Goal: Find specific page/section: Find specific page/section

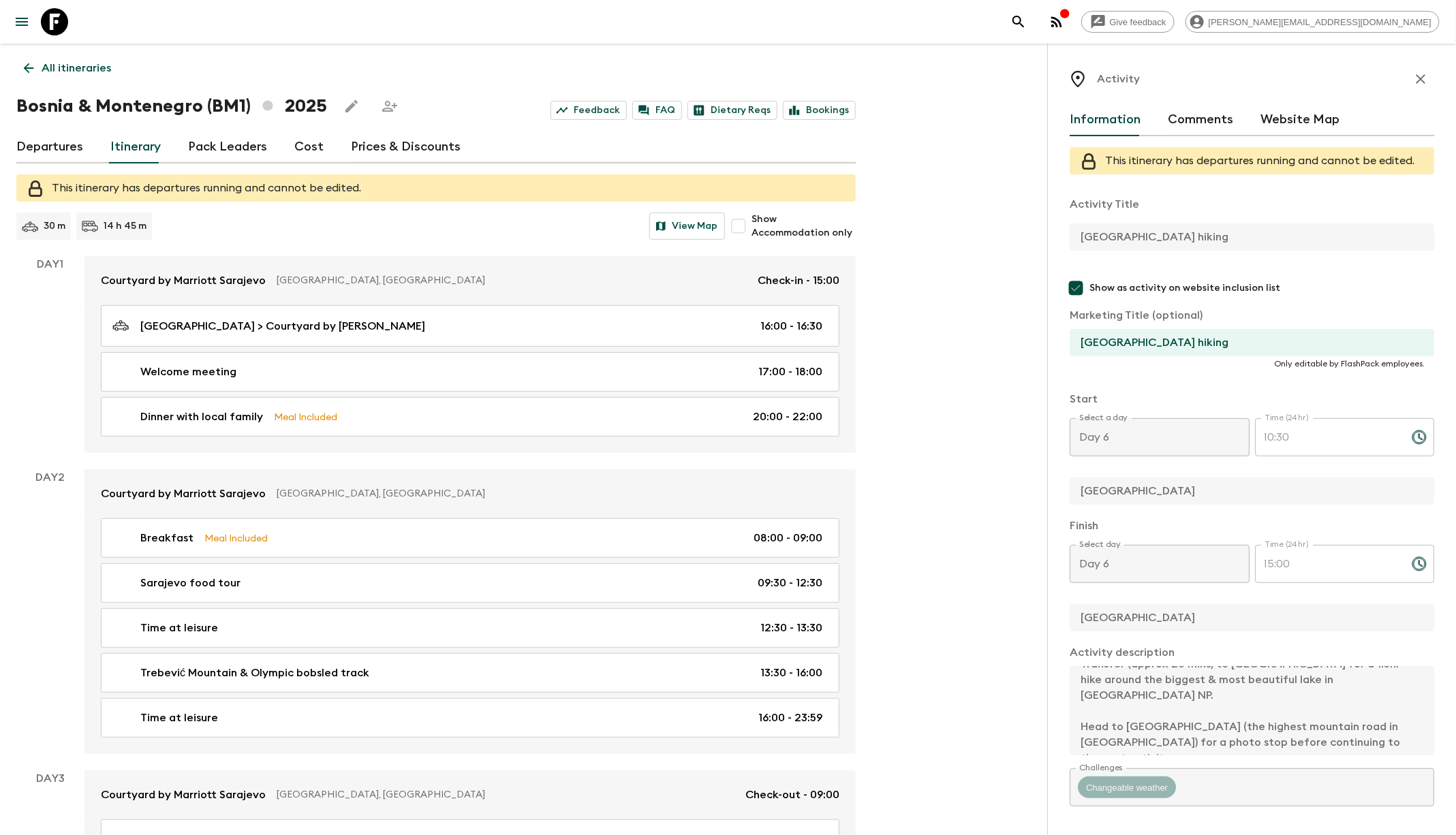
click at [1026, 23] on icon "search adventures" at bounding box center [1019, 22] width 17 height 17
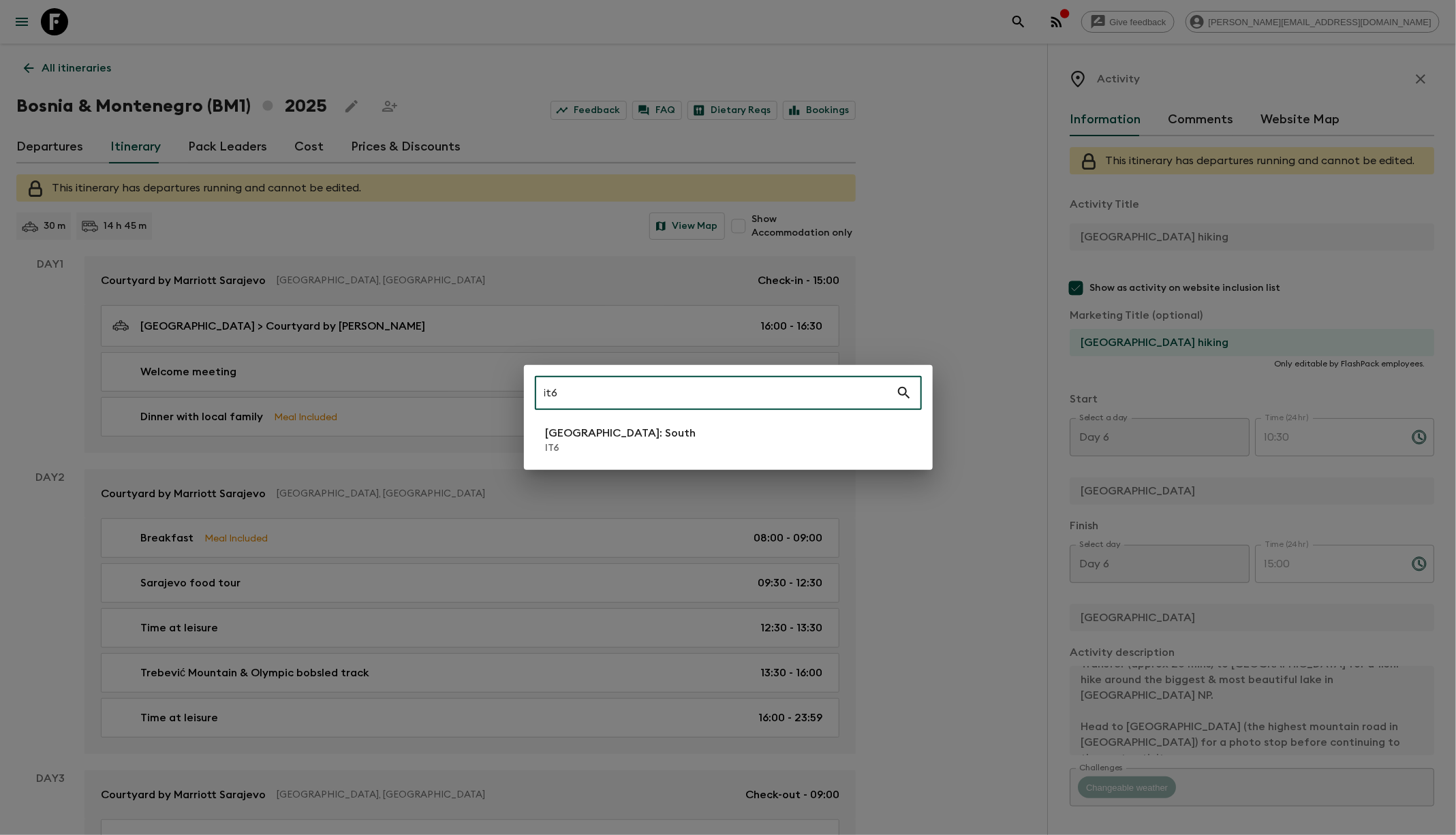
type input "it6"
click at [742, 449] on li "[GEOGRAPHIC_DATA]: South IT6" at bounding box center [728, 440] width 387 height 38
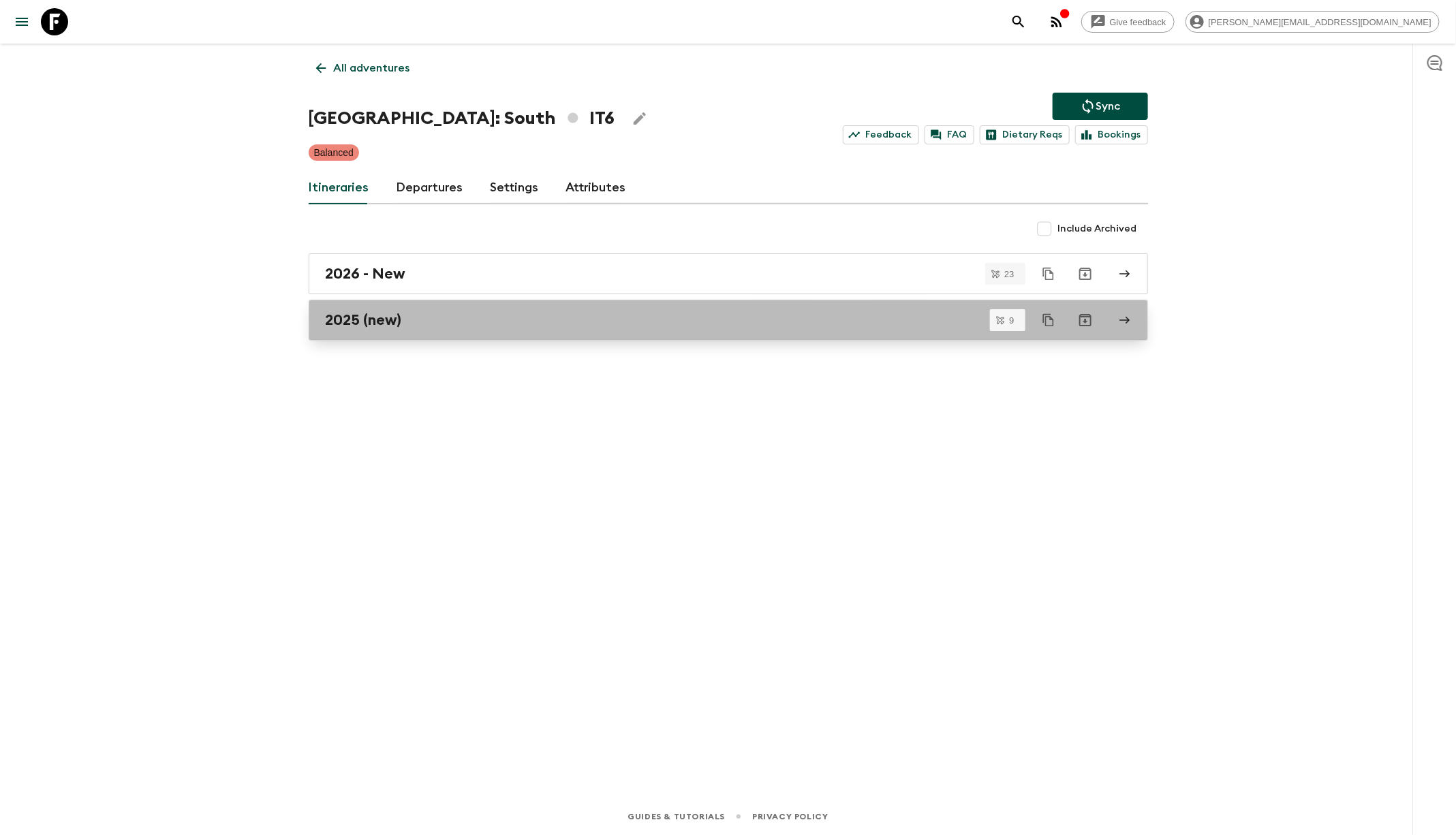
click at [608, 316] on div "2025 (new)" at bounding box center [715, 320] width 780 height 17
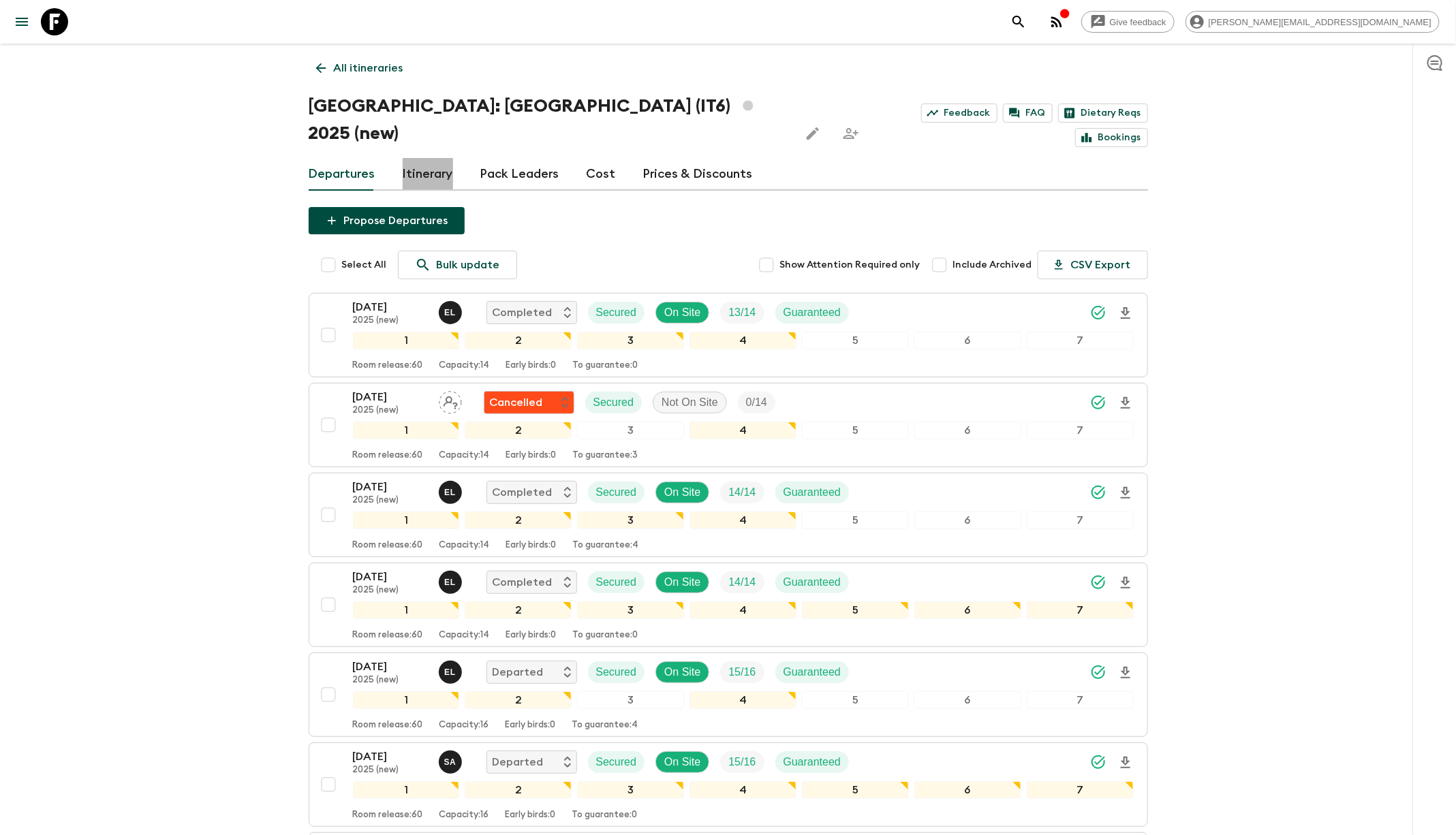
click at [430, 158] on link "Itinerary" at bounding box center [427, 174] width 51 height 33
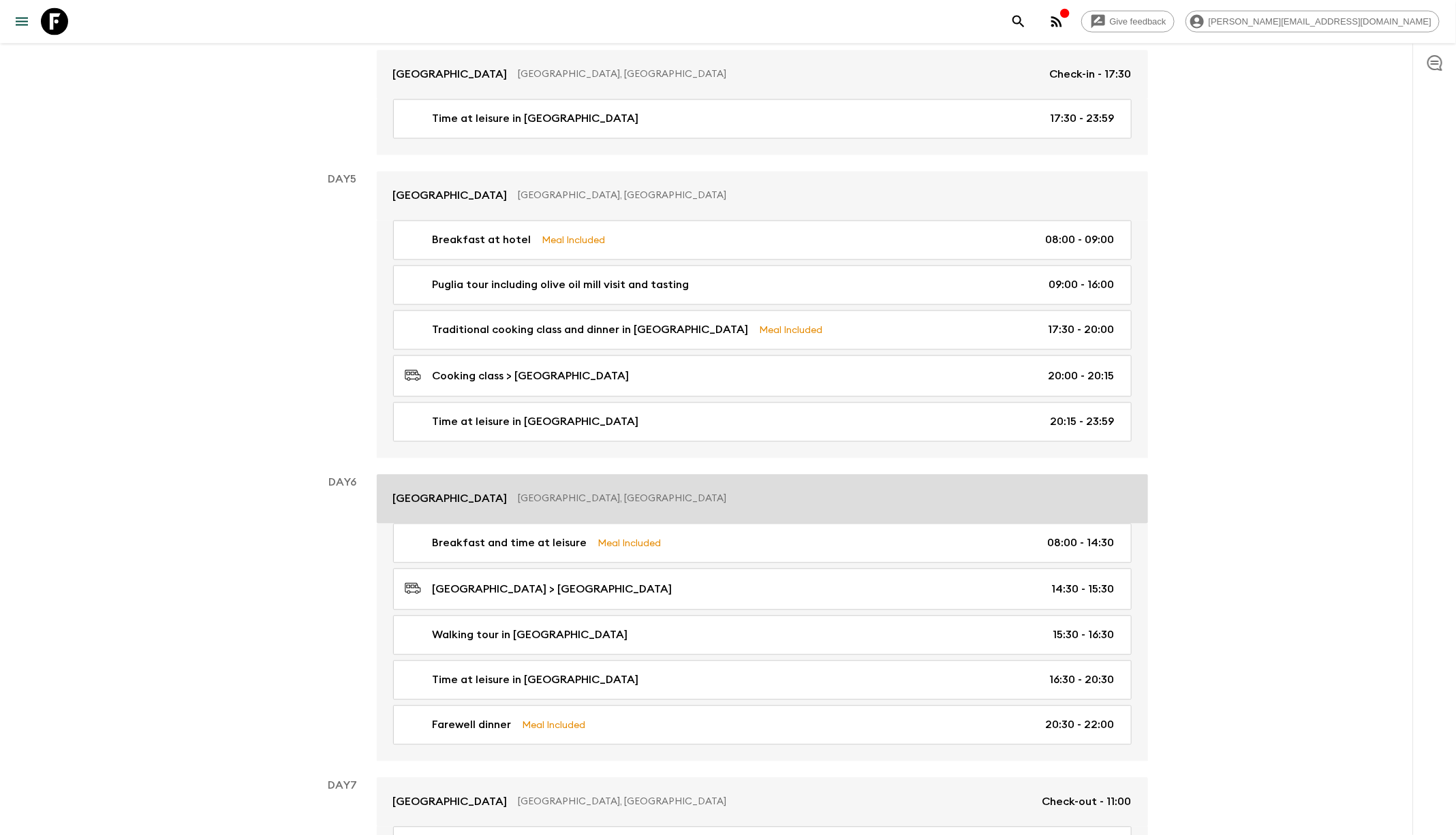
scroll to position [1514, 0]
